Goal: Book appointment/travel/reservation

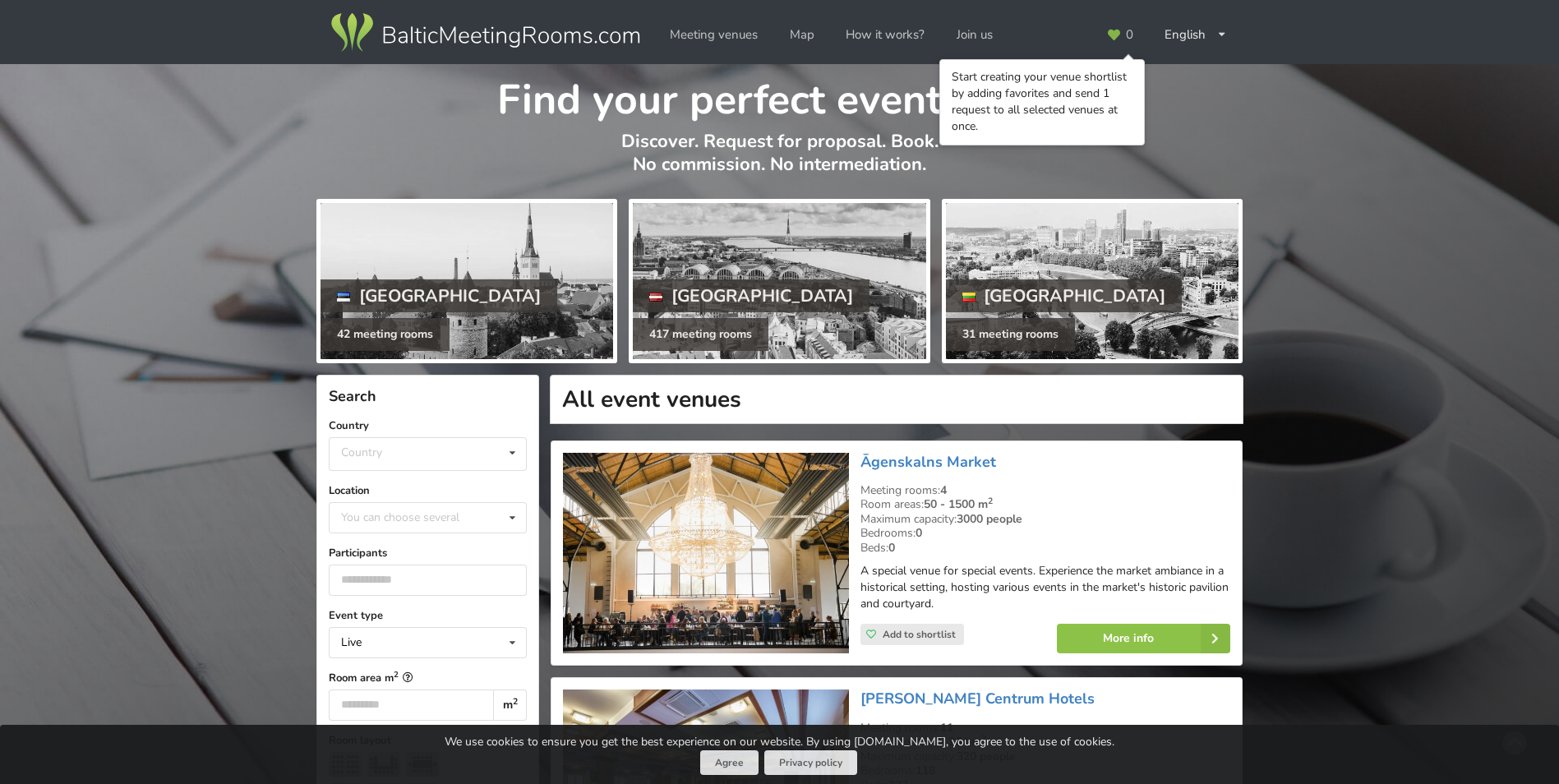
click at [1279, 84] on div "Find your perfect event space Discover. Request for proposal. Book. No commissi…" at bounding box center [780, 128] width 1559 height 129
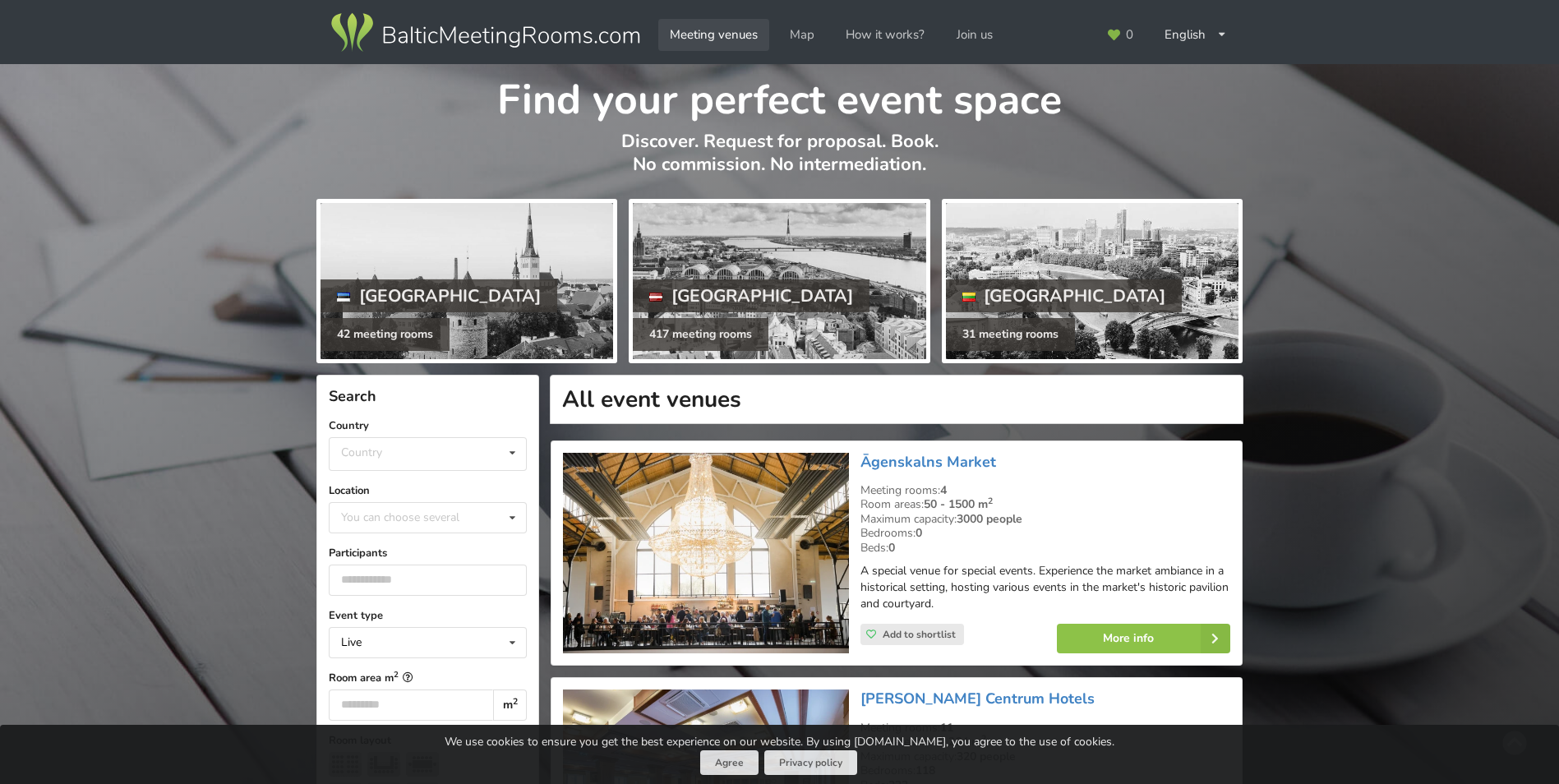
click at [707, 28] on link "Meeting venues" at bounding box center [714, 35] width 111 height 32
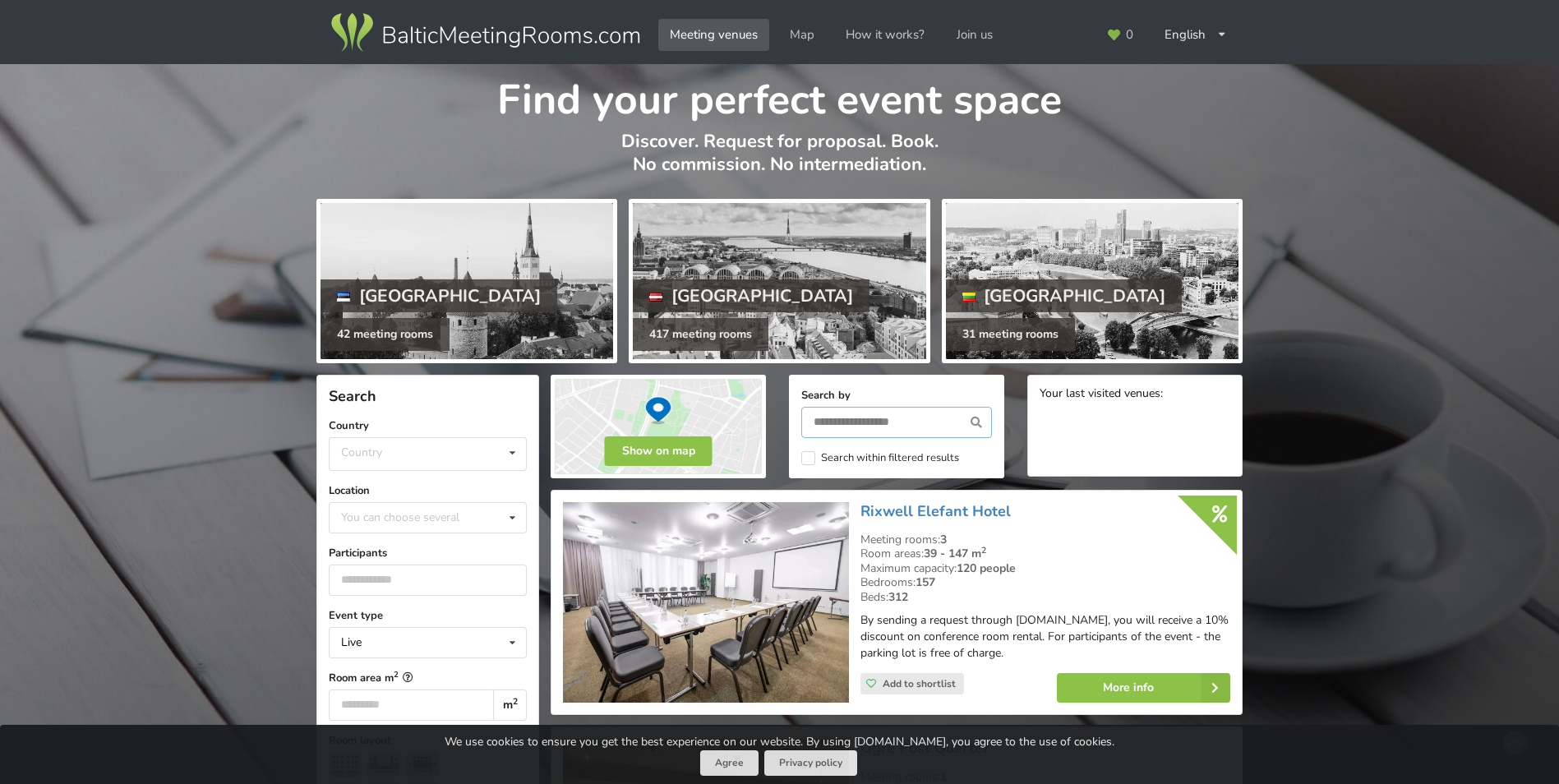
click at [907, 423] on input "text" at bounding box center [896, 422] width 190 height 31
type input "*******"
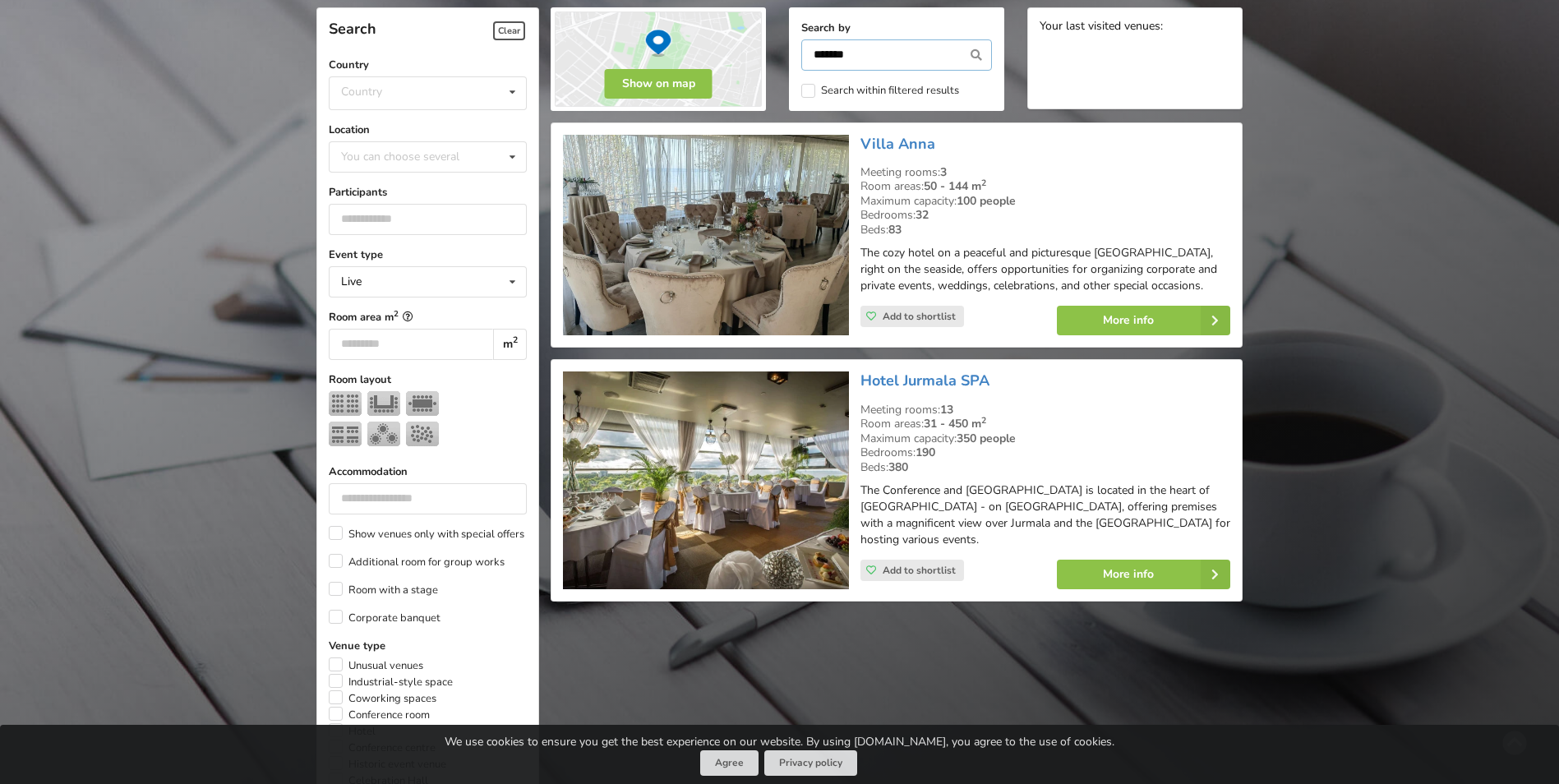
scroll to position [369, 0]
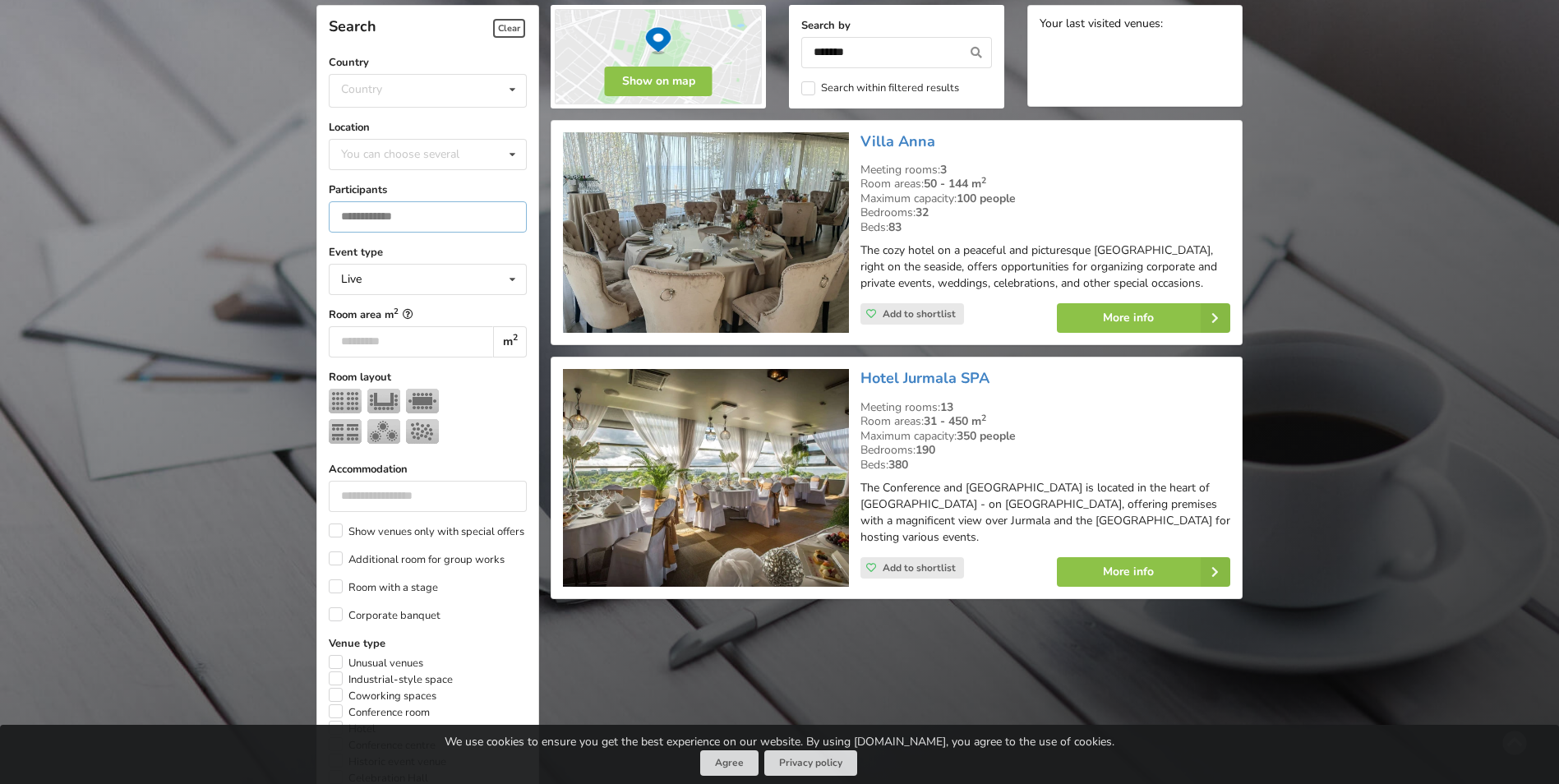
click at [406, 221] on input "number" at bounding box center [428, 217] width 198 height 31
type input "*"
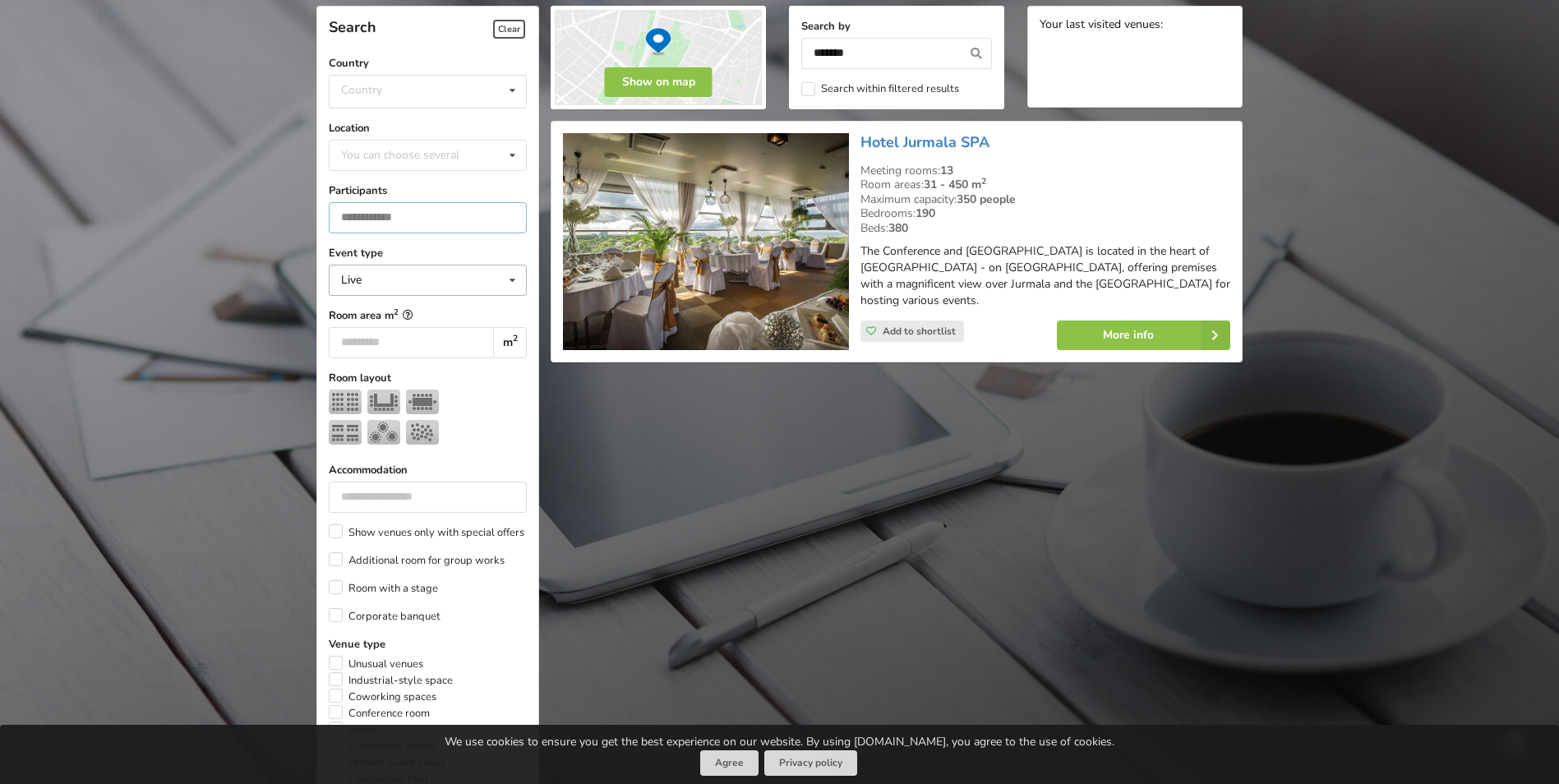
type input "***"
click at [517, 279] on icon at bounding box center [512, 280] width 23 height 30
click at [444, 307] on div "Live" at bounding box center [427, 310] width 196 height 30
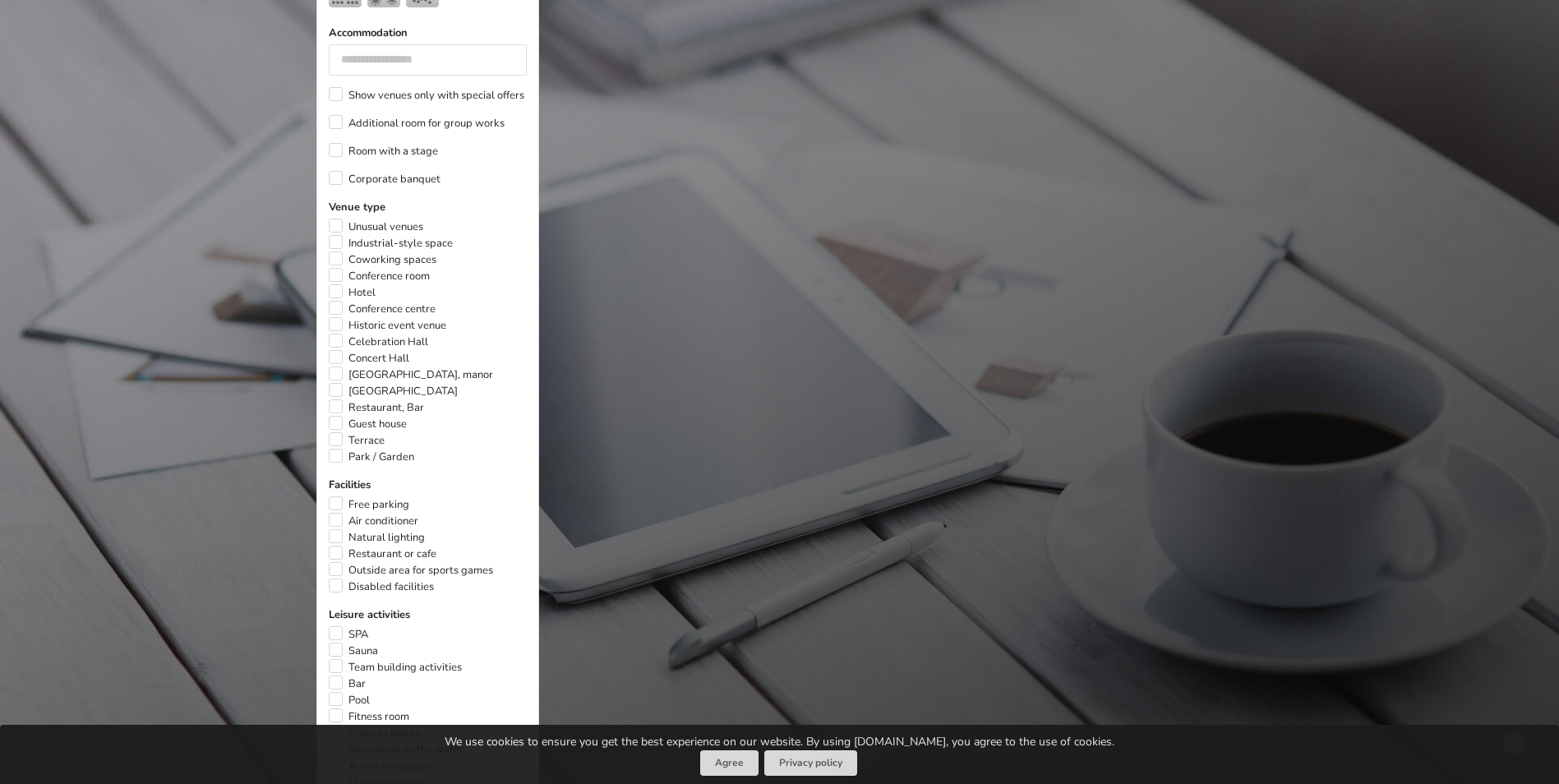
scroll to position [807, 0]
click at [336, 221] on label "Unusual venues" at bounding box center [376, 226] width 95 height 17
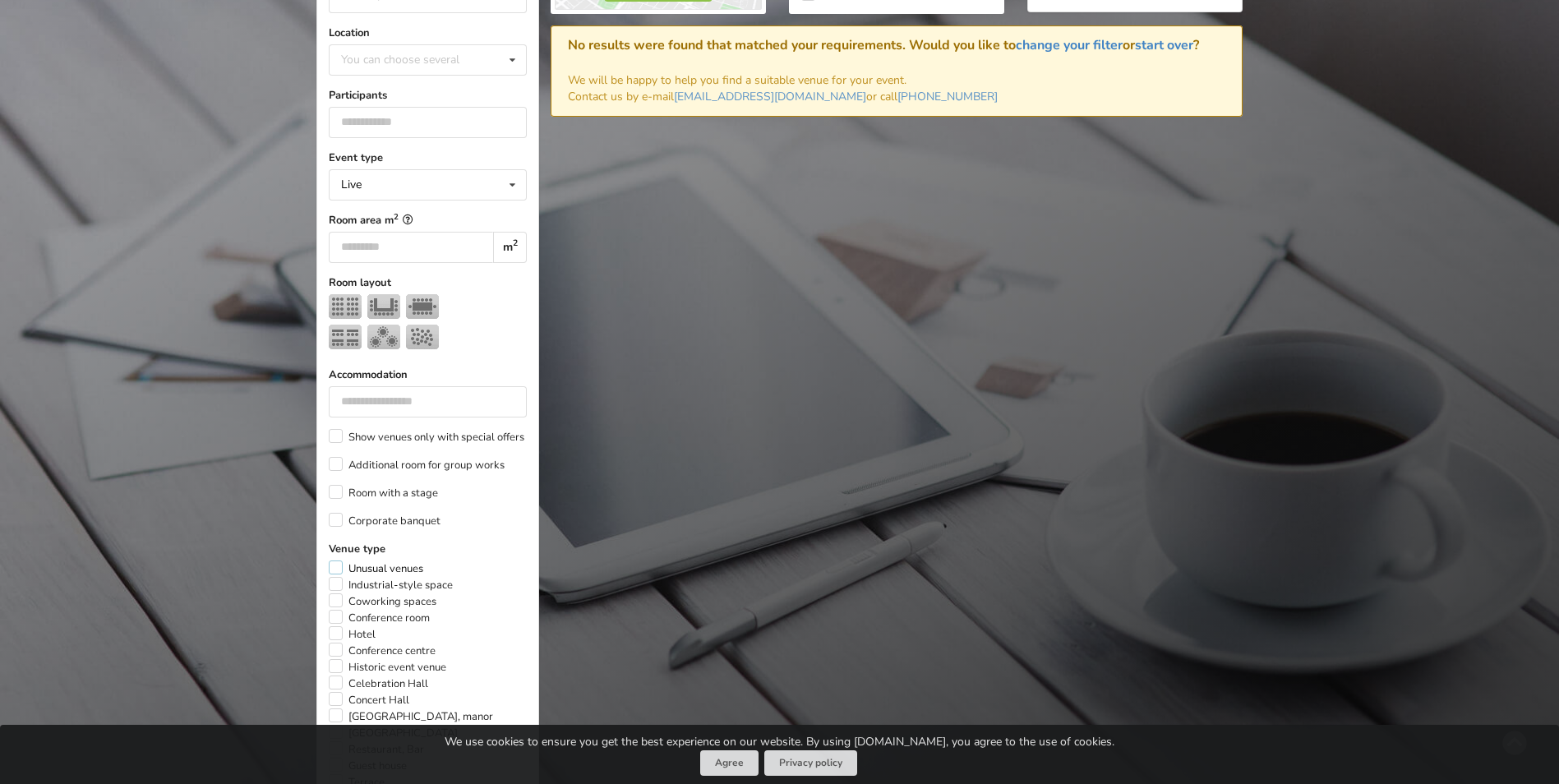
scroll to position [465, 0]
click at [339, 581] on label "Industrial-style space" at bounding box center [391, 584] width 124 height 17
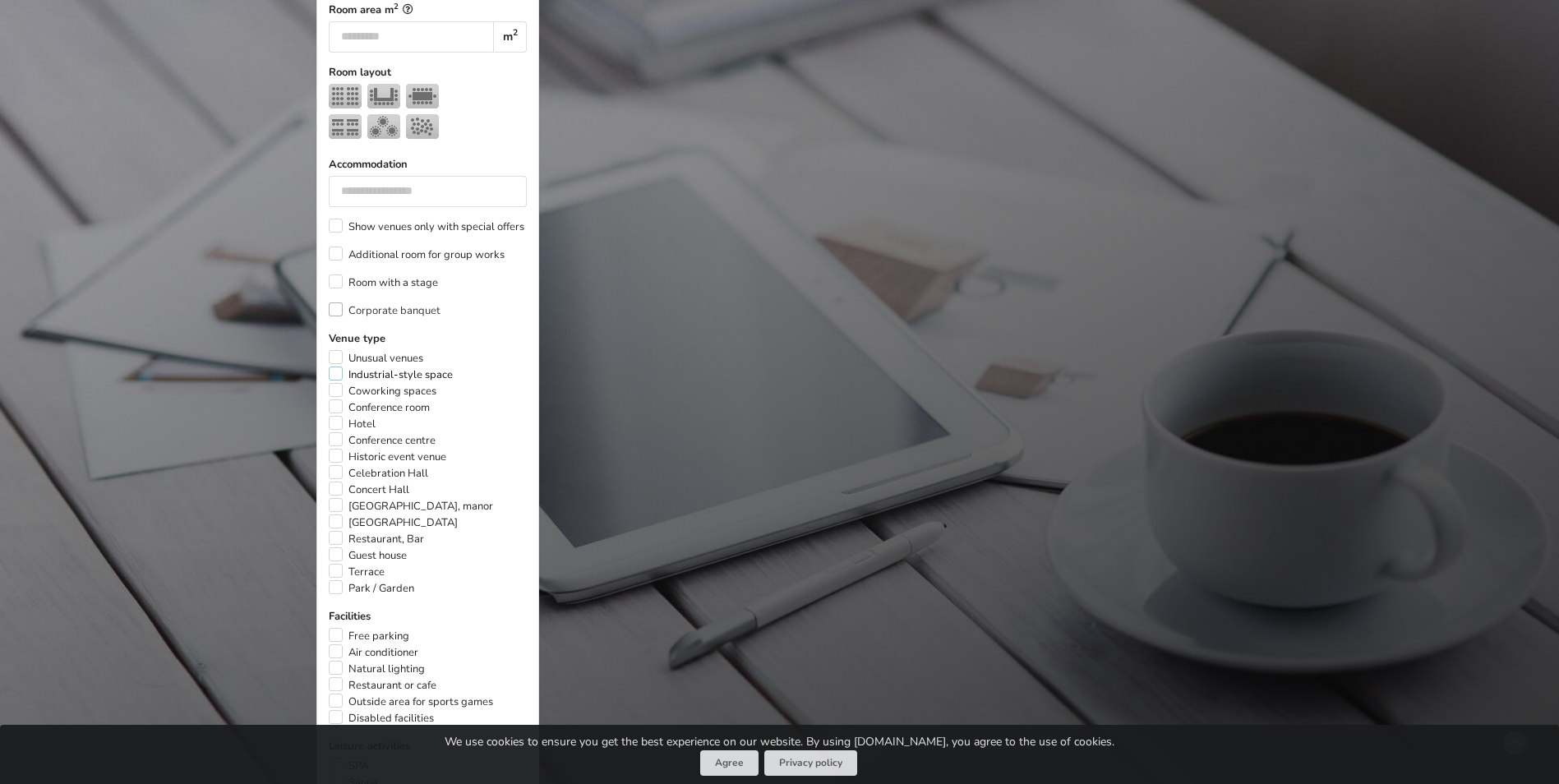
scroll to position [675, 0]
click at [333, 424] on label "Hotel" at bounding box center [353, 424] width 47 height 17
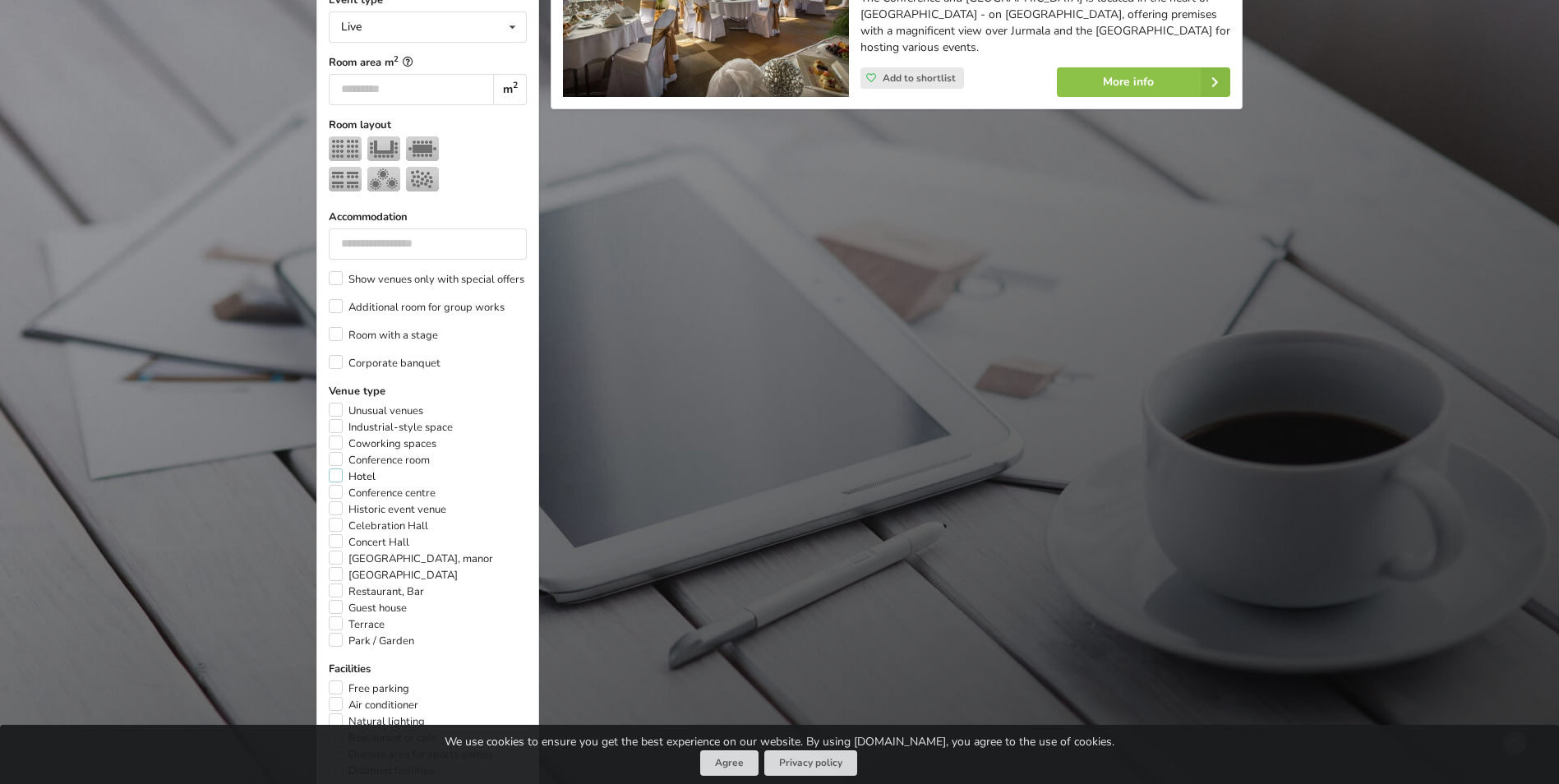
scroll to position [624, 0]
click at [341, 505] on label "Historic event venue" at bounding box center [387, 508] width 117 height 17
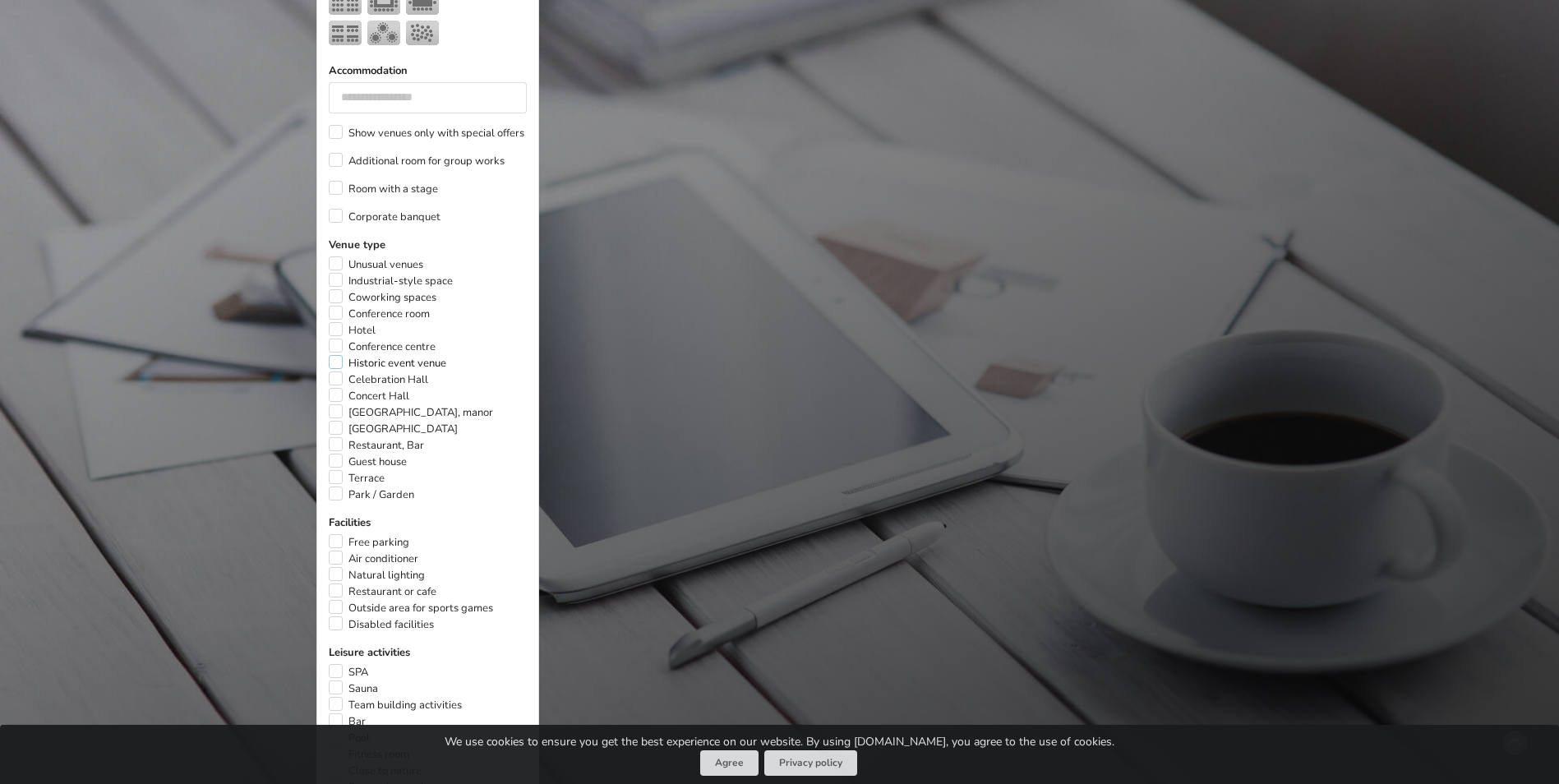
scroll to position [774, 0]
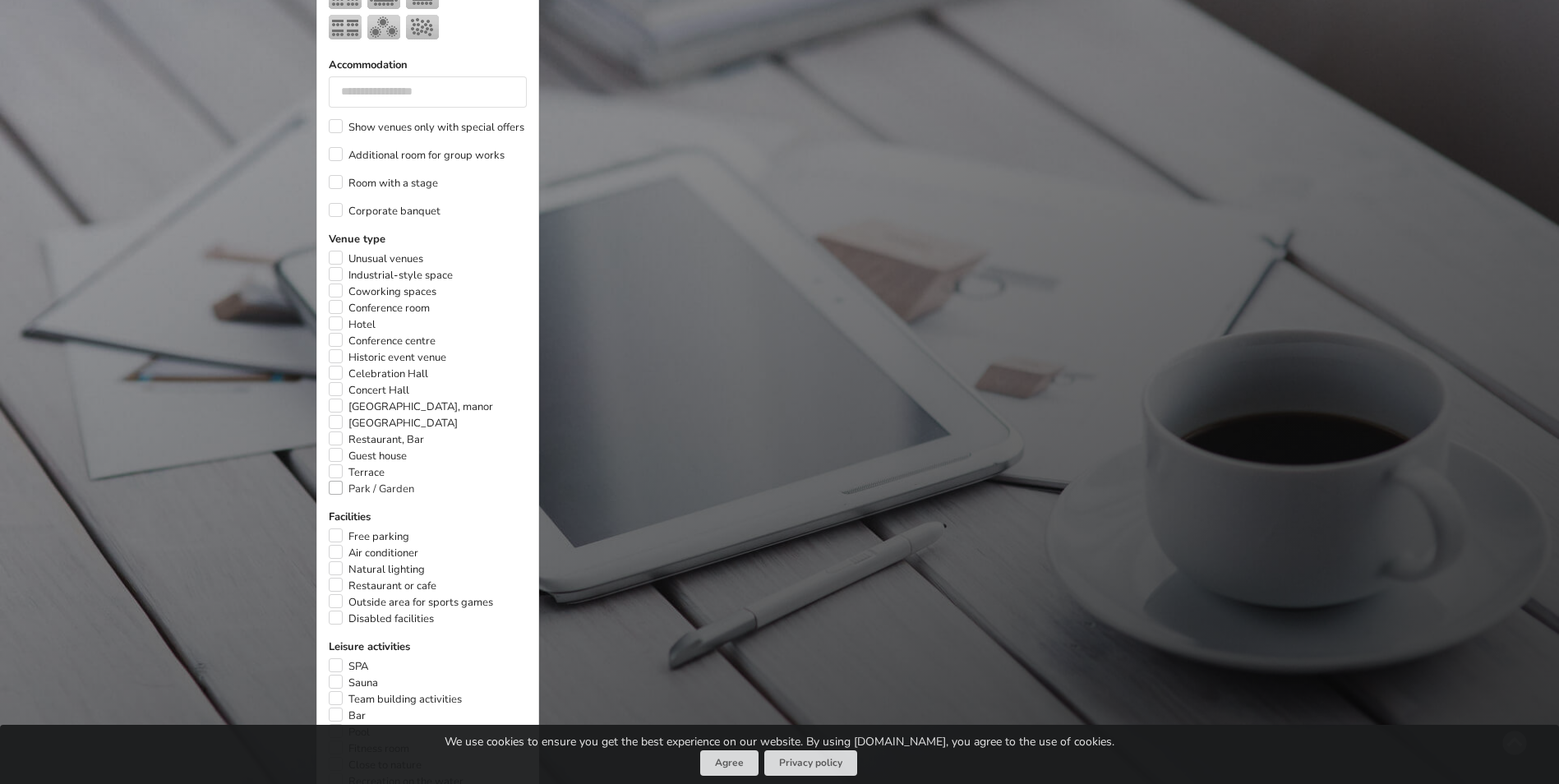
click at [335, 488] on label "Park / Garden" at bounding box center [371, 490] width 85 height 17
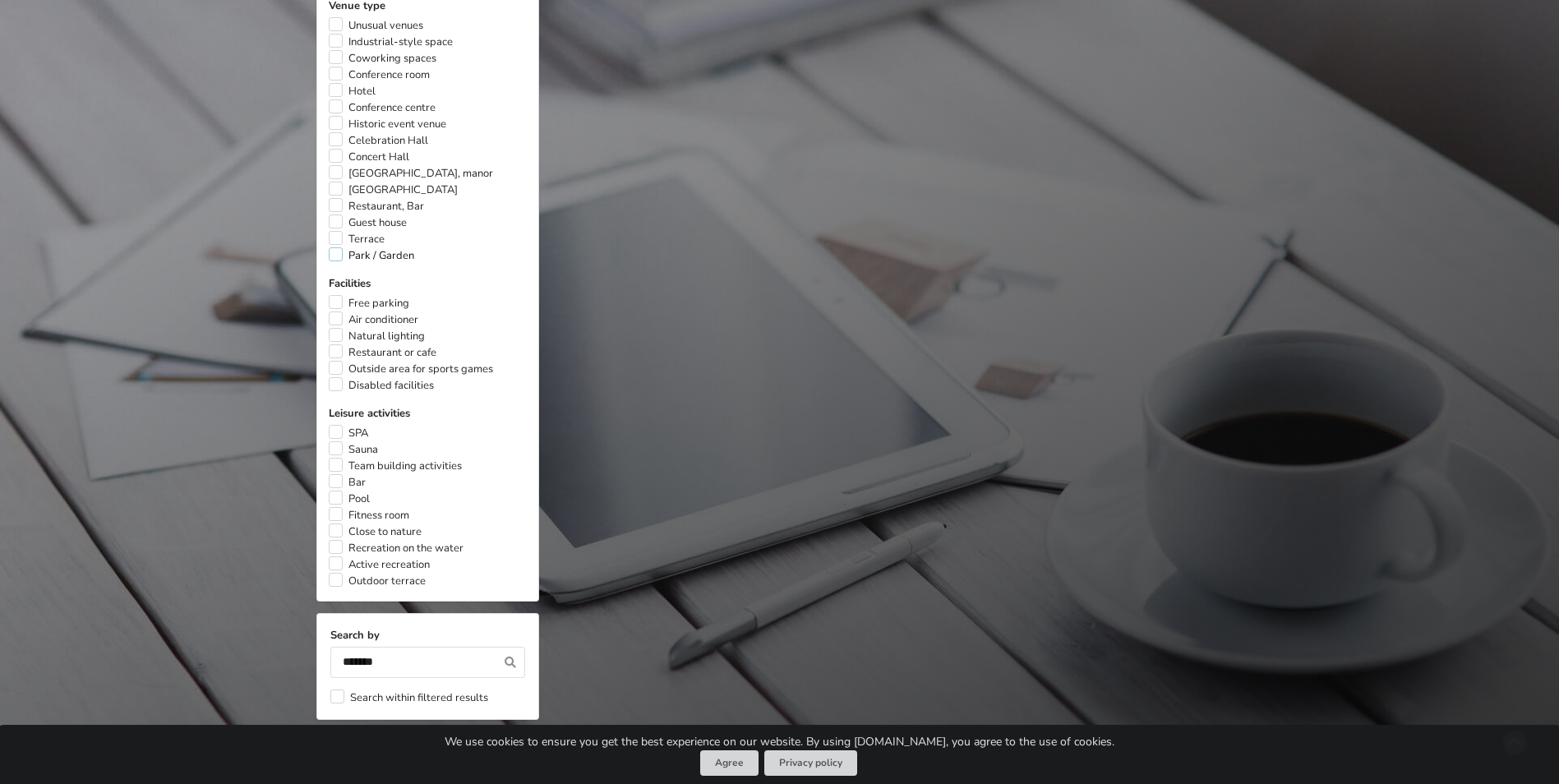
scroll to position [1018, 0]
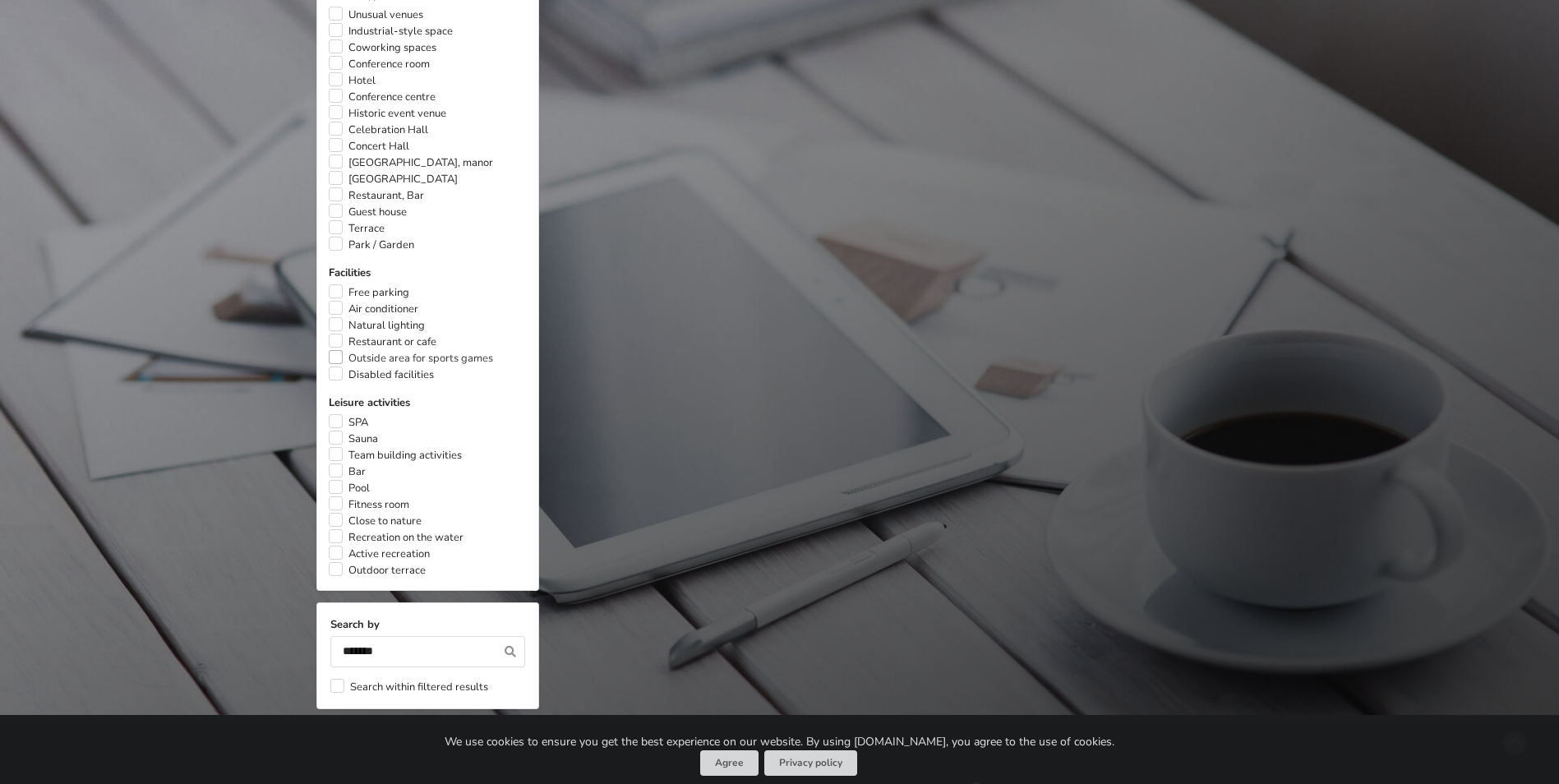
click at [334, 354] on label "Outside area for sports games" at bounding box center [411, 358] width 164 height 17
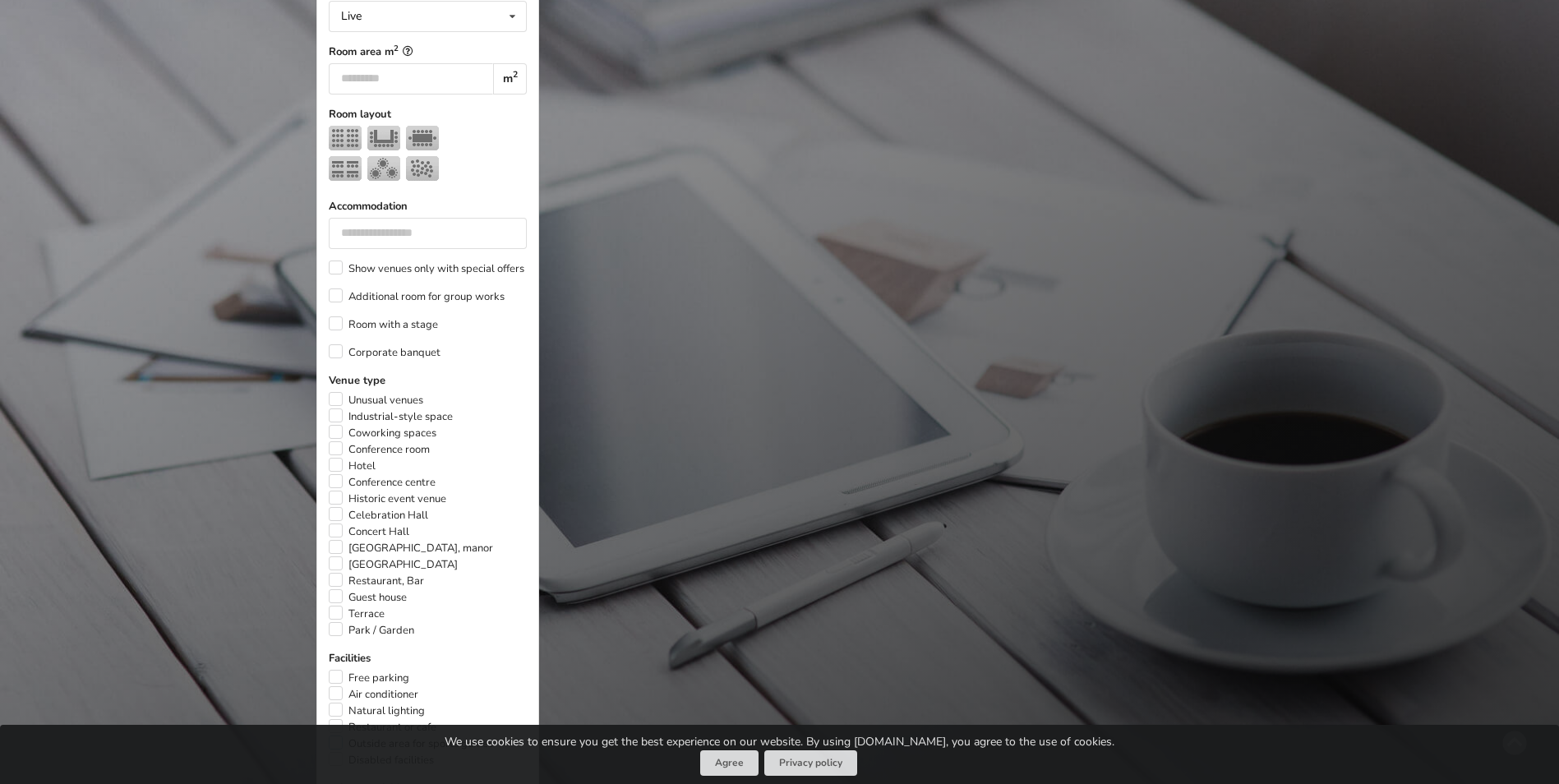
scroll to position [634, 0]
click at [335, 400] on label "Unusual venues" at bounding box center [376, 399] width 95 height 17
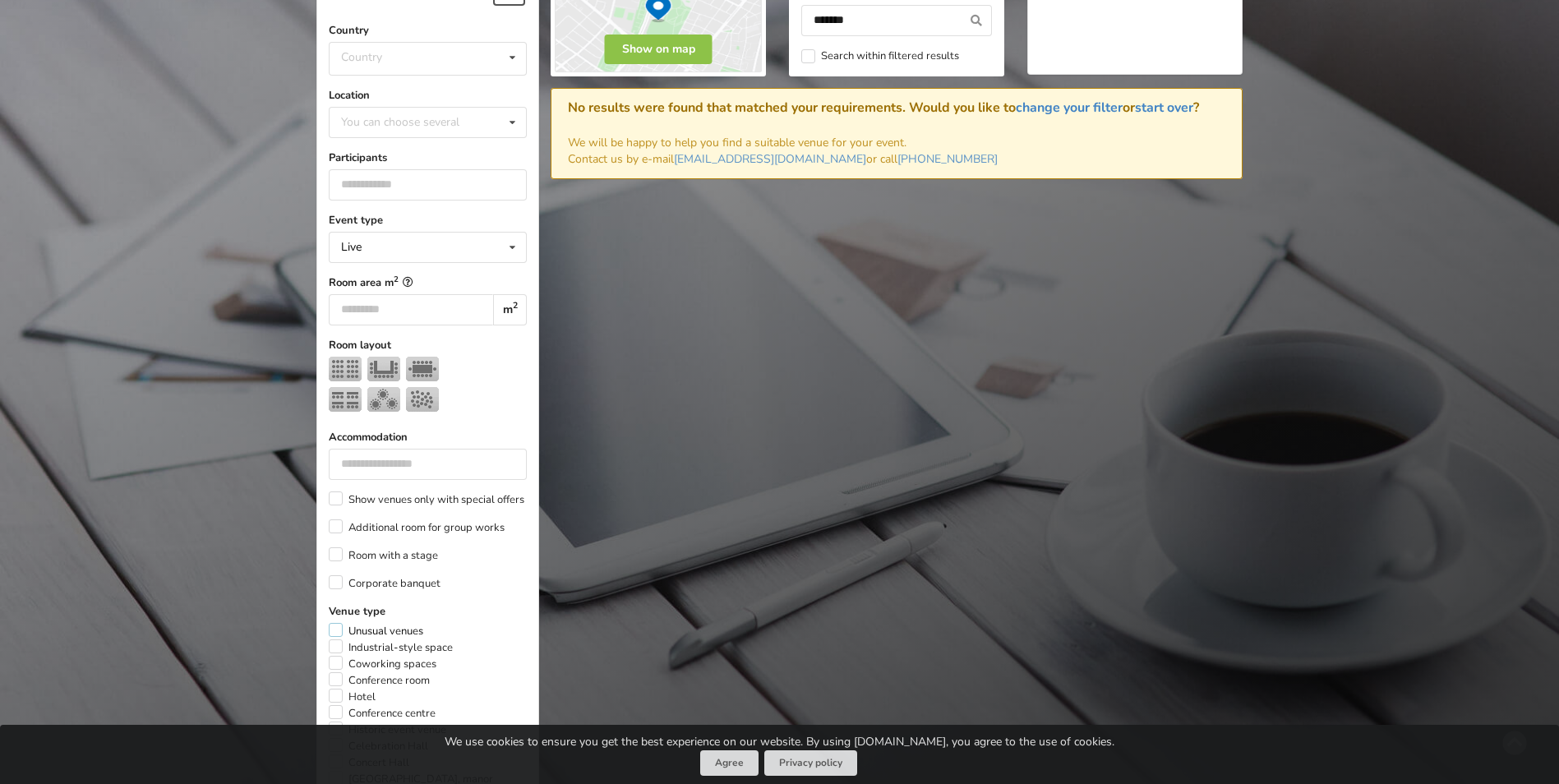
scroll to position [369, 0]
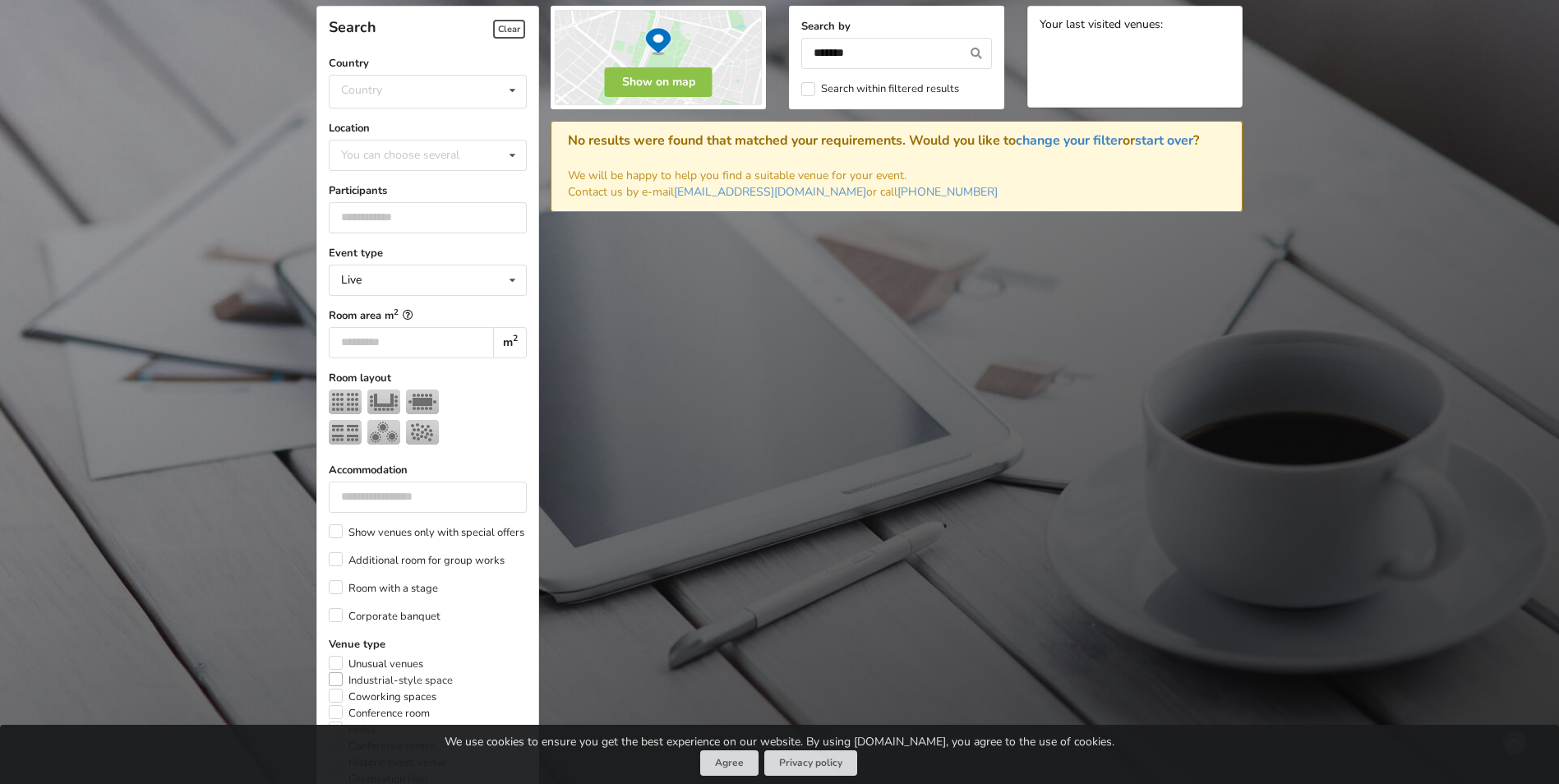
click at [337, 678] on label "Industrial-style space" at bounding box center [391, 681] width 124 height 17
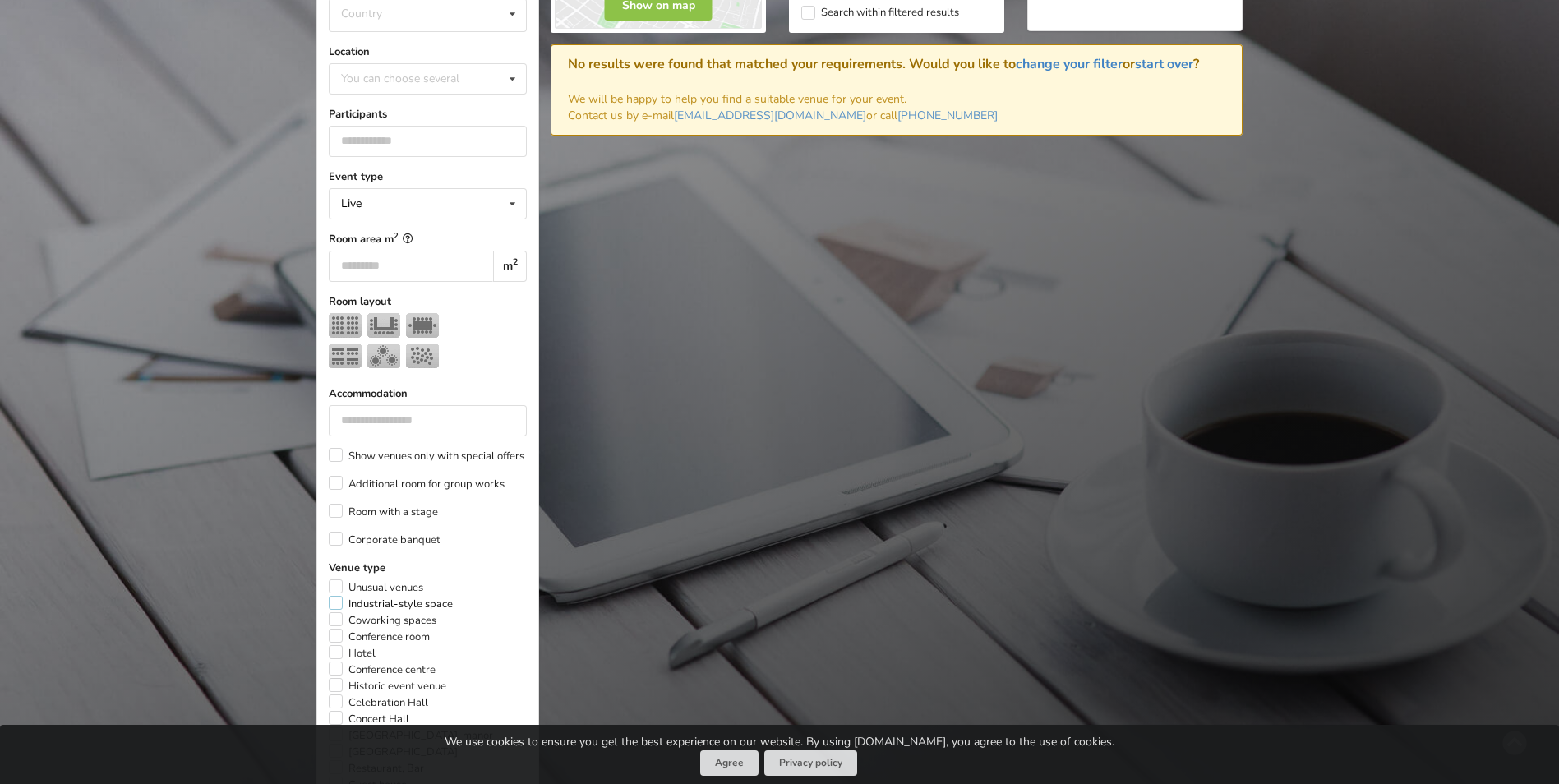
scroll to position [547, 0]
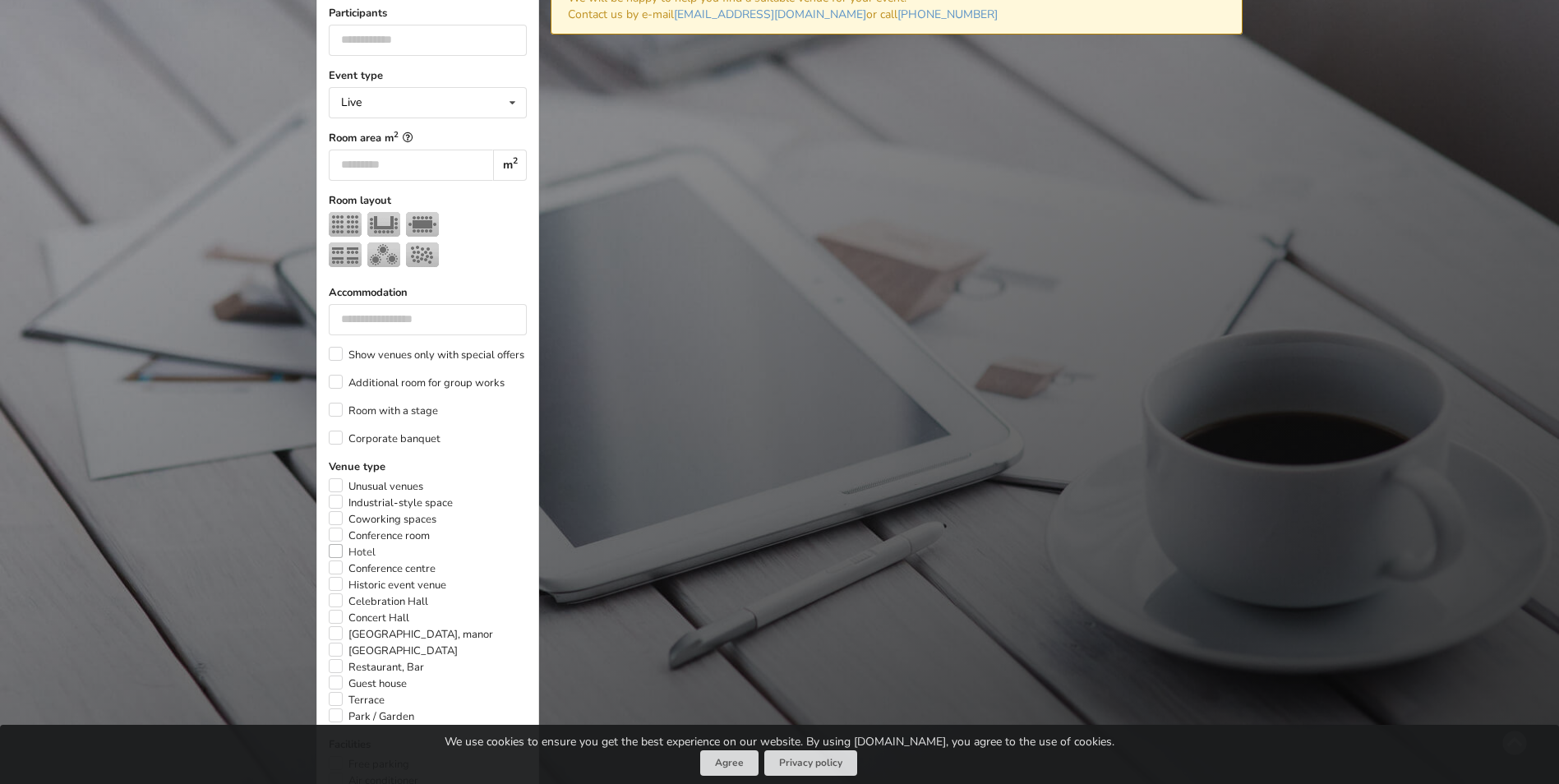
click at [334, 549] on label "Hotel" at bounding box center [353, 552] width 47 height 17
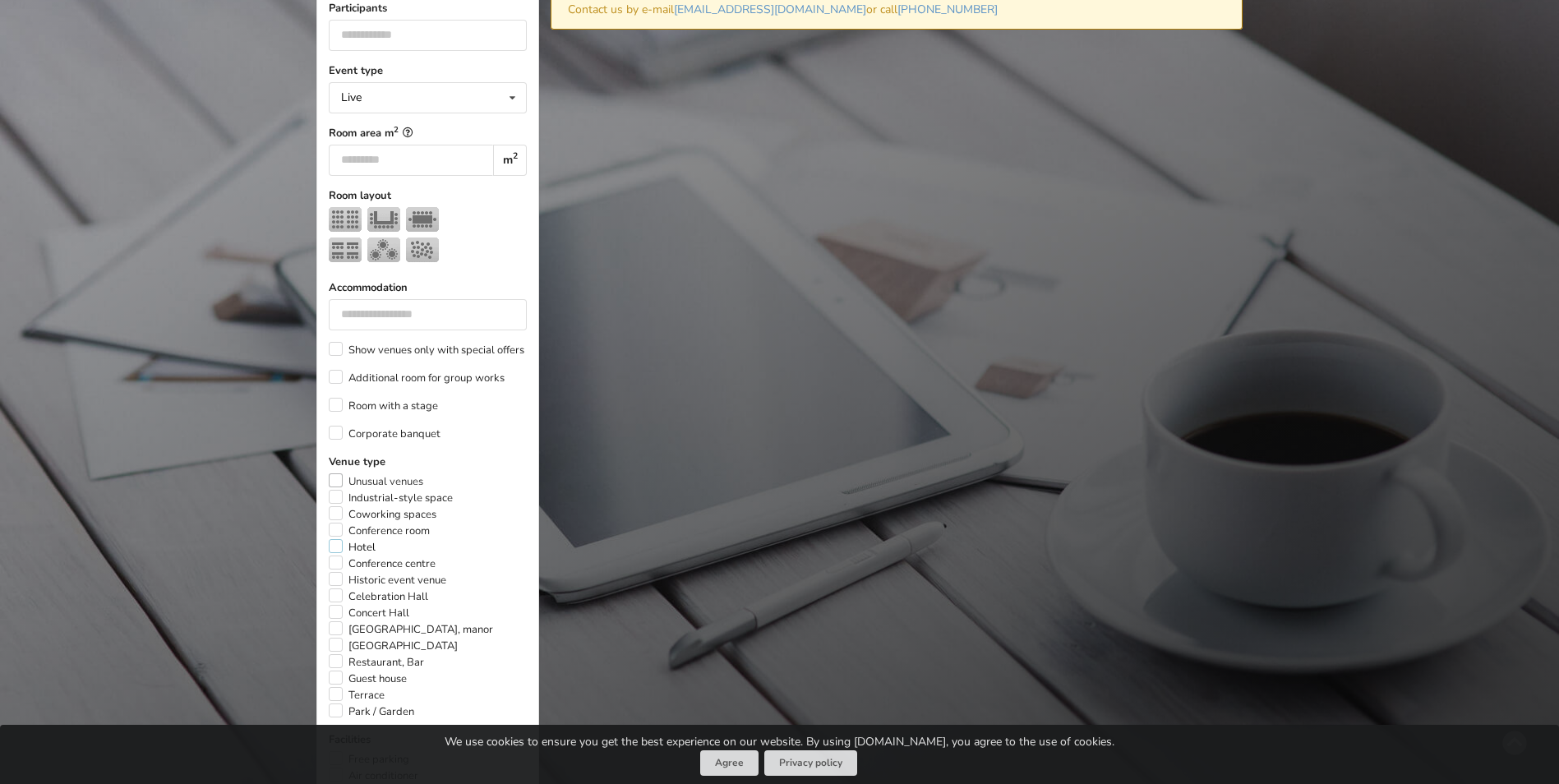
scroll to position [555, 0]
click at [334, 575] on label "Historic event venue" at bounding box center [387, 577] width 117 height 17
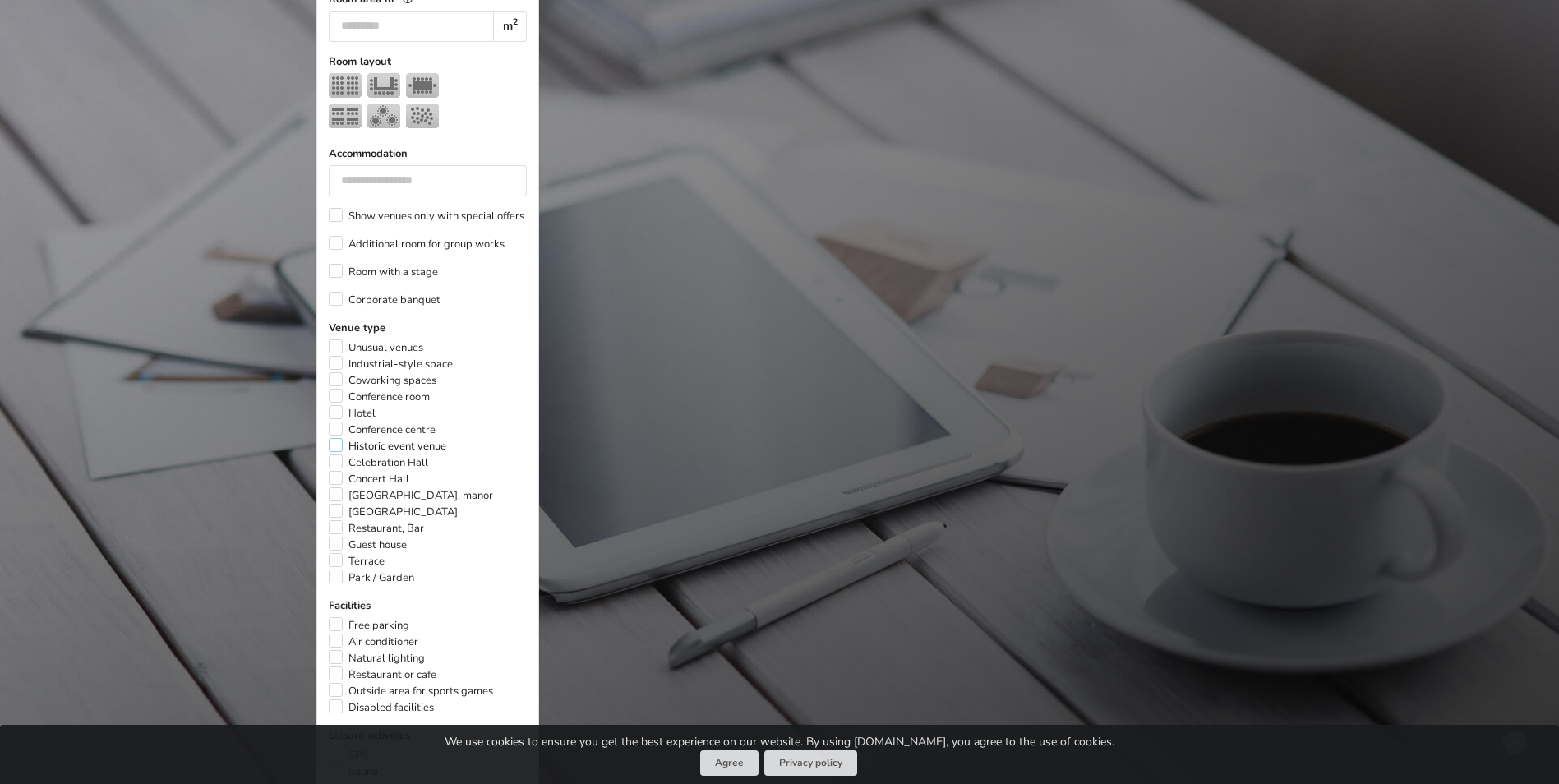
scroll to position [686, 0]
click at [338, 578] on label "Park / Garden" at bounding box center [371, 577] width 85 height 17
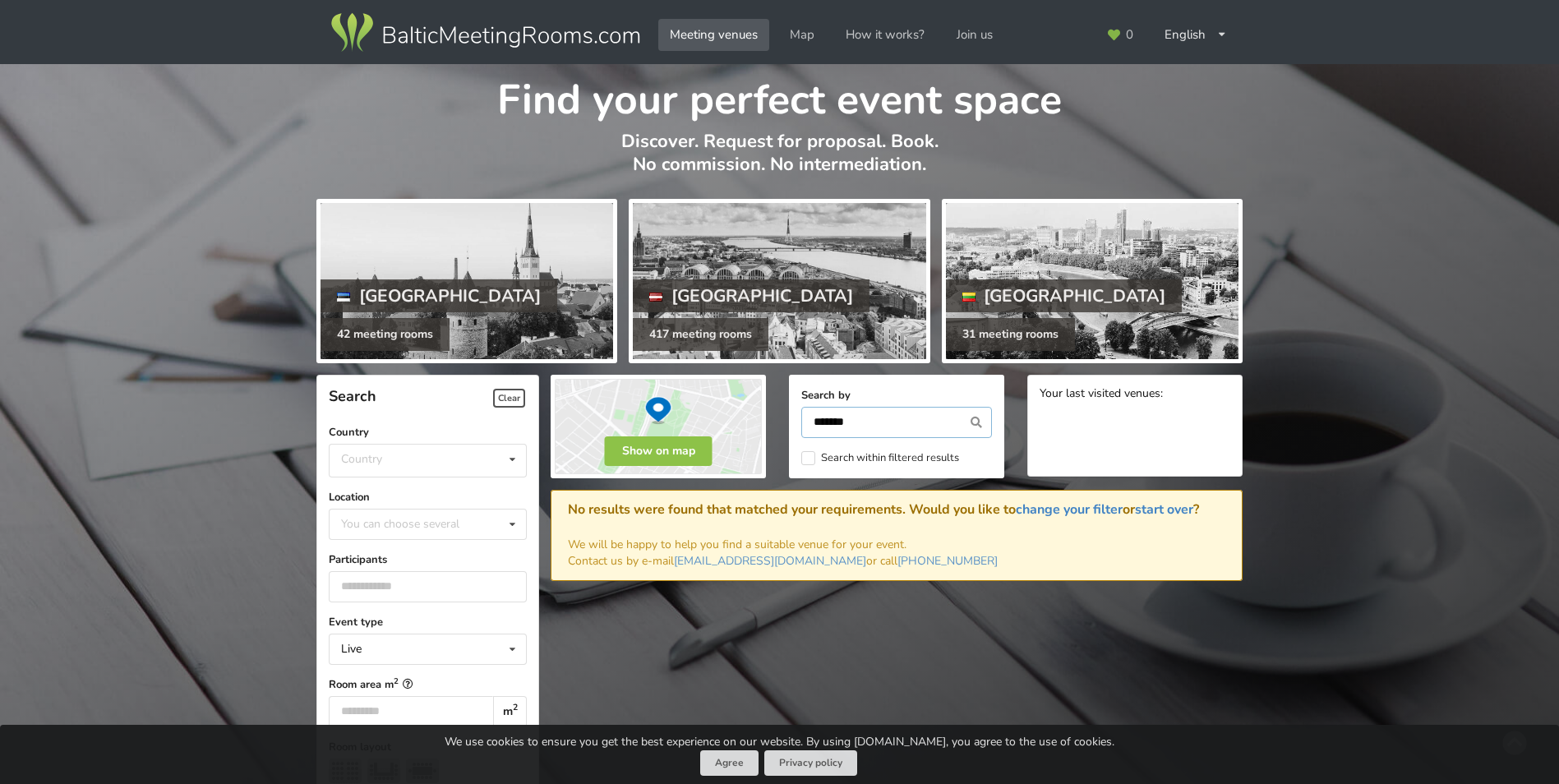
click at [899, 416] on input "*******" at bounding box center [896, 422] width 190 height 31
type input "*"
click at [974, 422] on icon at bounding box center [976, 422] width 30 height 31
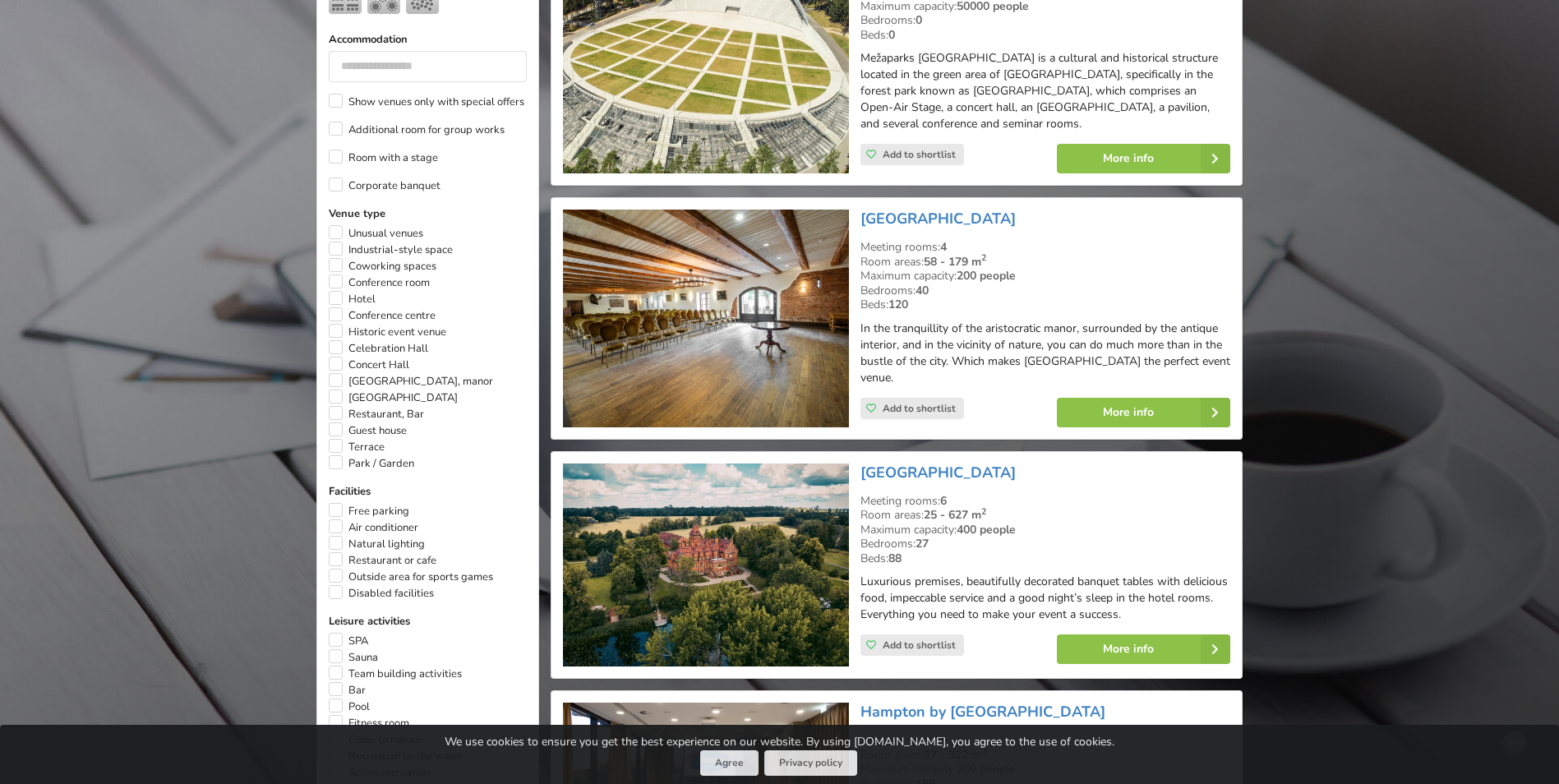
scroll to position [798, 0]
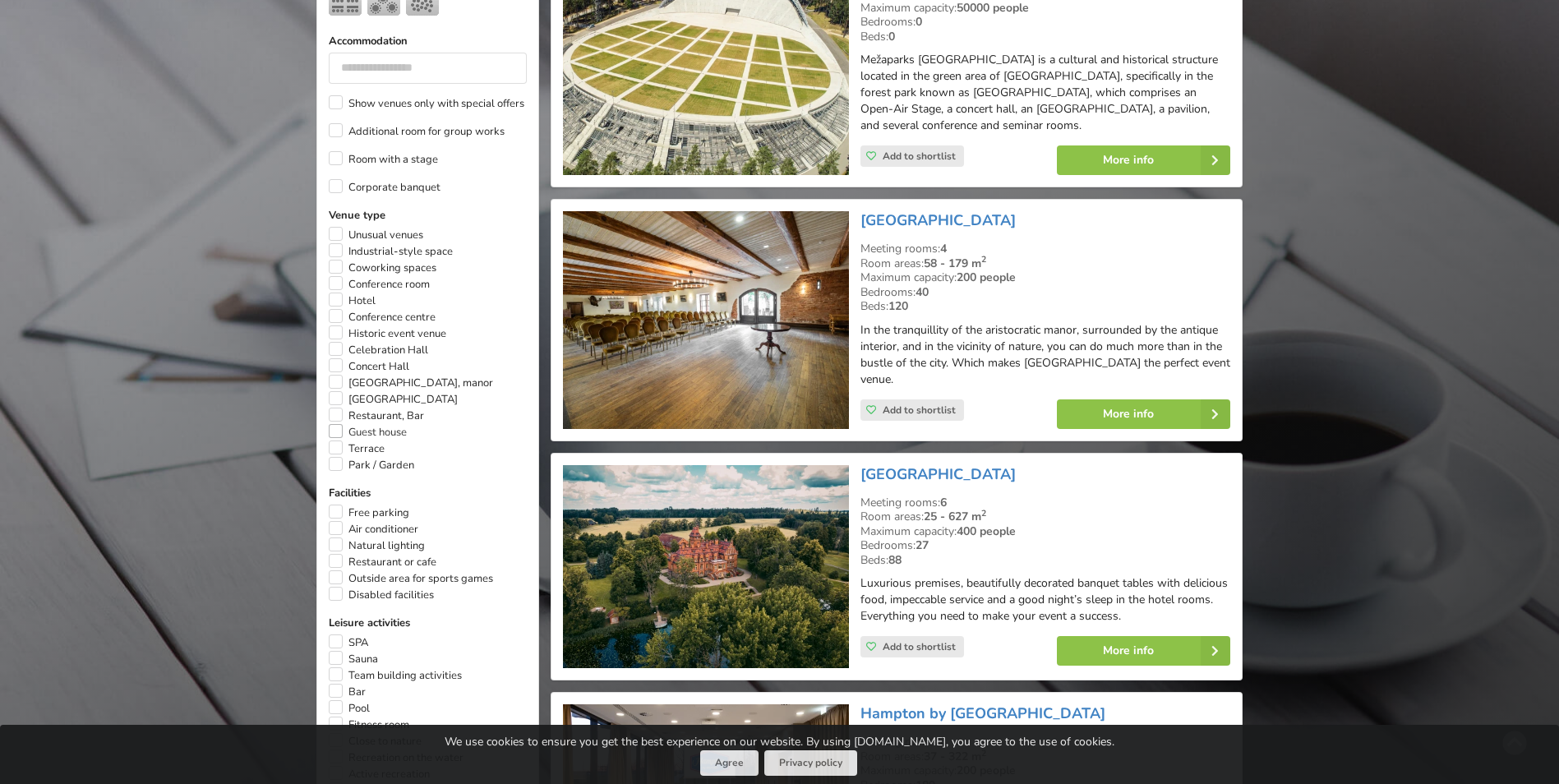
click at [336, 428] on label "Guest house" at bounding box center [368, 432] width 78 height 17
